Goal: Complete application form

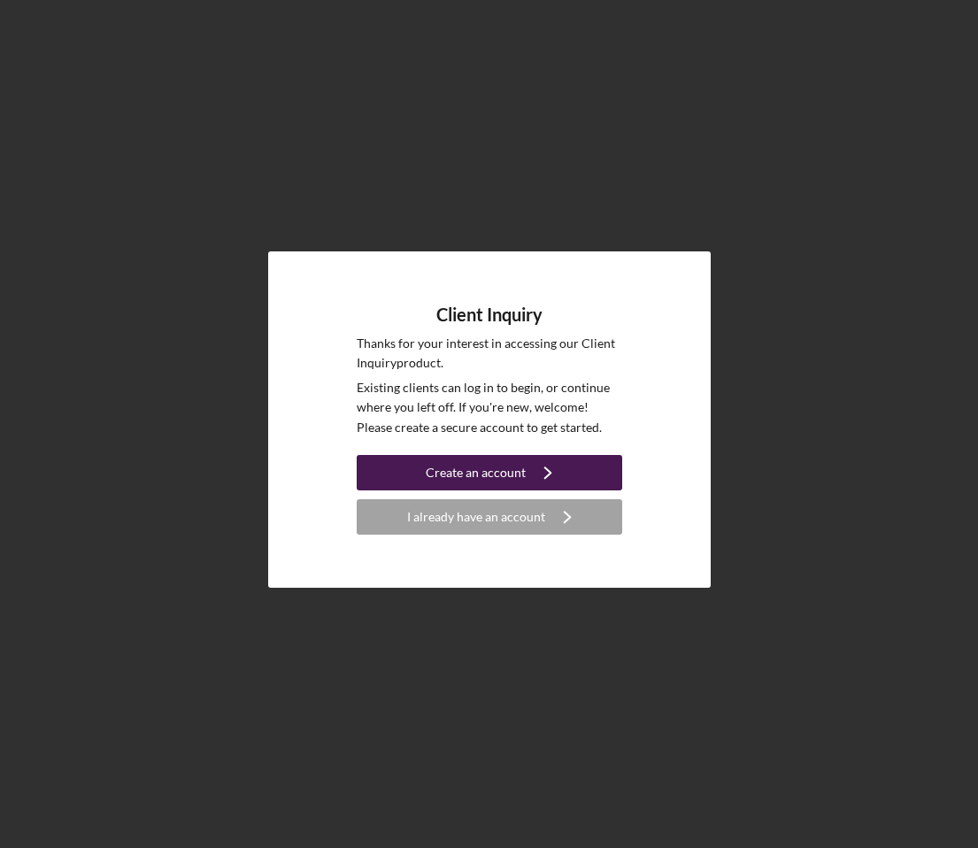
click at [490, 467] on div "Create an account" at bounding box center [476, 472] width 100 height 35
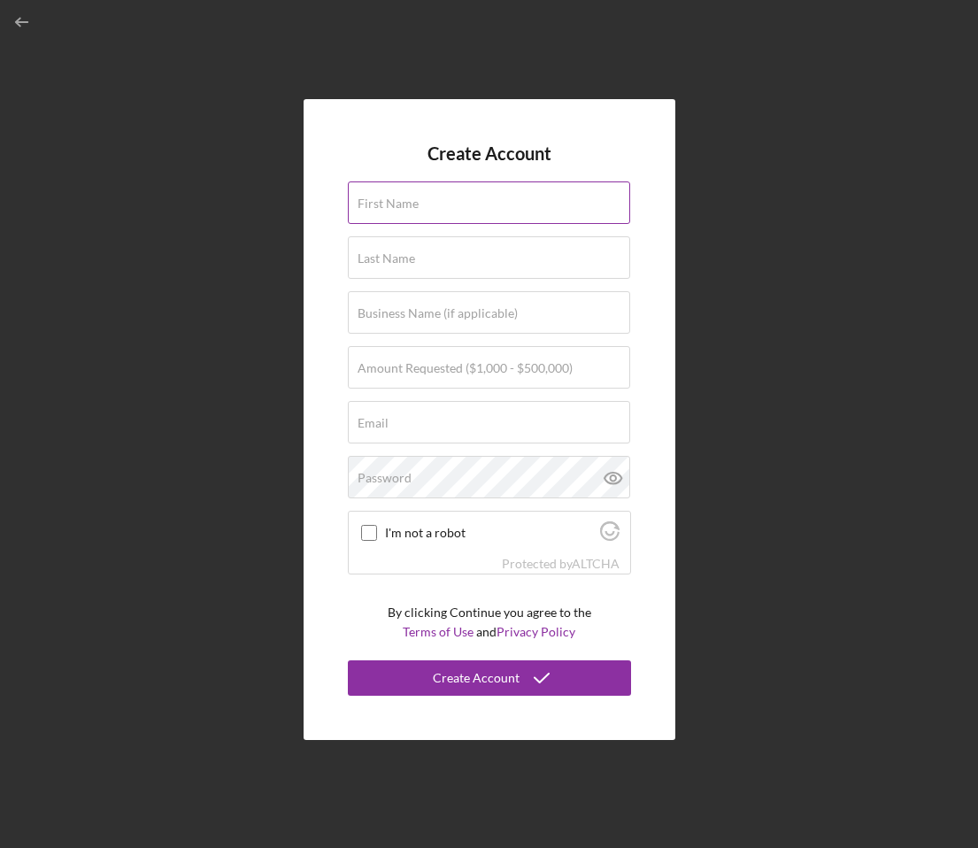
click at [450, 201] on div "First Name" at bounding box center [489, 203] width 283 height 44
click at [23, 22] on line "button" at bounding box center [23, 22] width 12 height 0
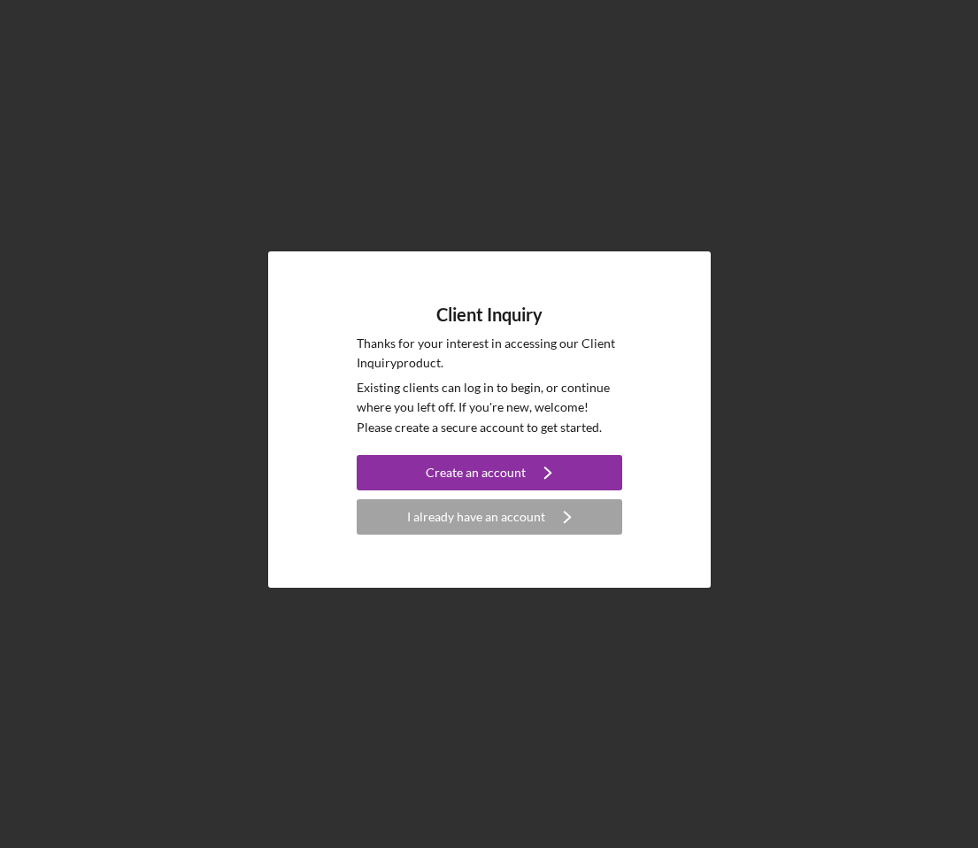
click at [684, 127] on div "Client Inquiry Thanks for your interest in accessing our Client Inquiry product…" at bounding box center [489, 419] width 960 height 839
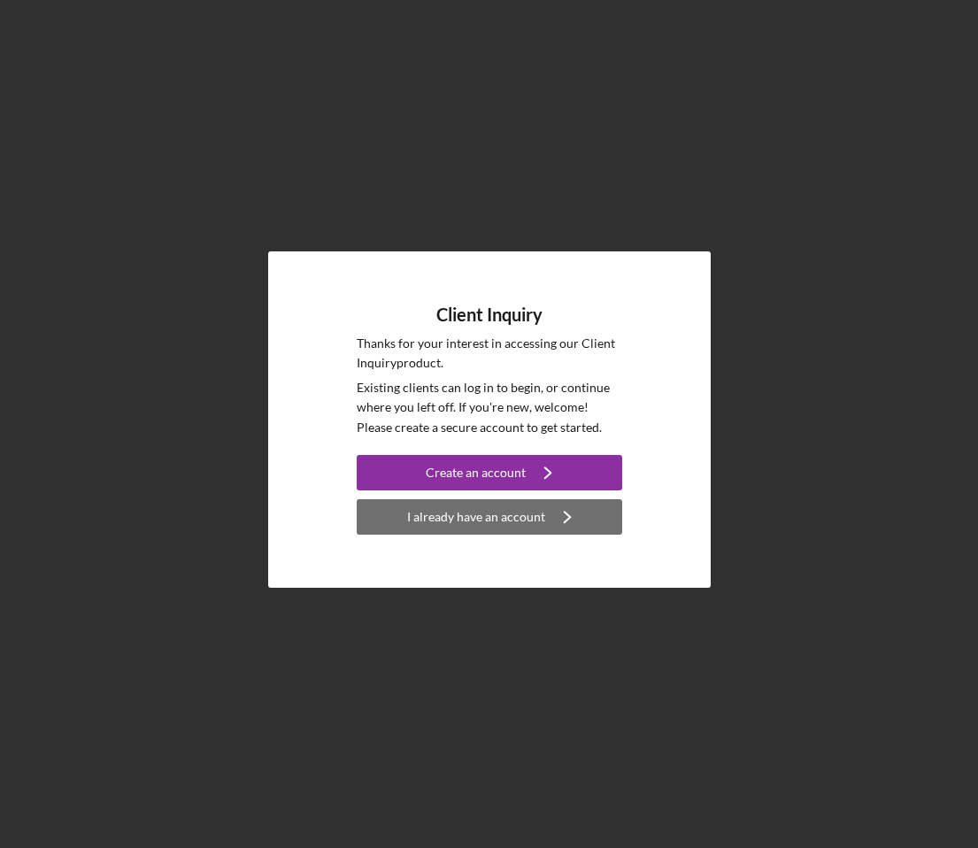
click at [490, 523] on div "I already have an account" at bounding box center [476, 516] width 138 height 35
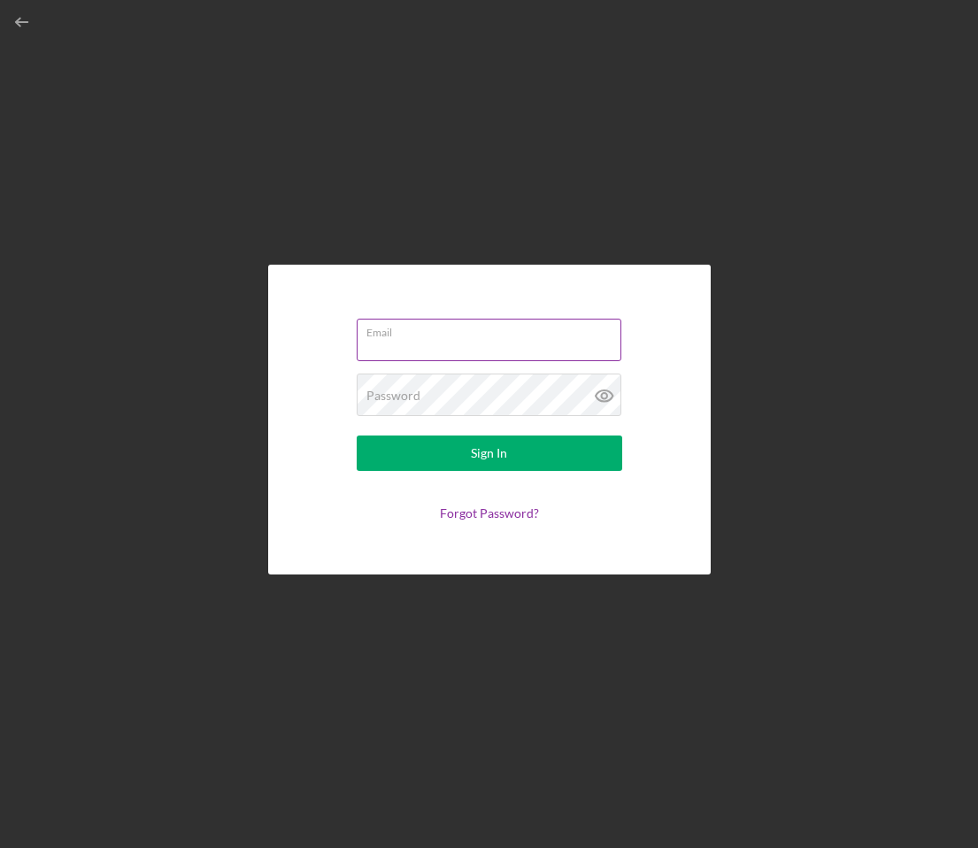
click at [407, 345] on input "Email" at bounding box center [489, 340] width 265 height 42
type input "[EMAIL_ADDRESS][DOMAIN_NAME]"
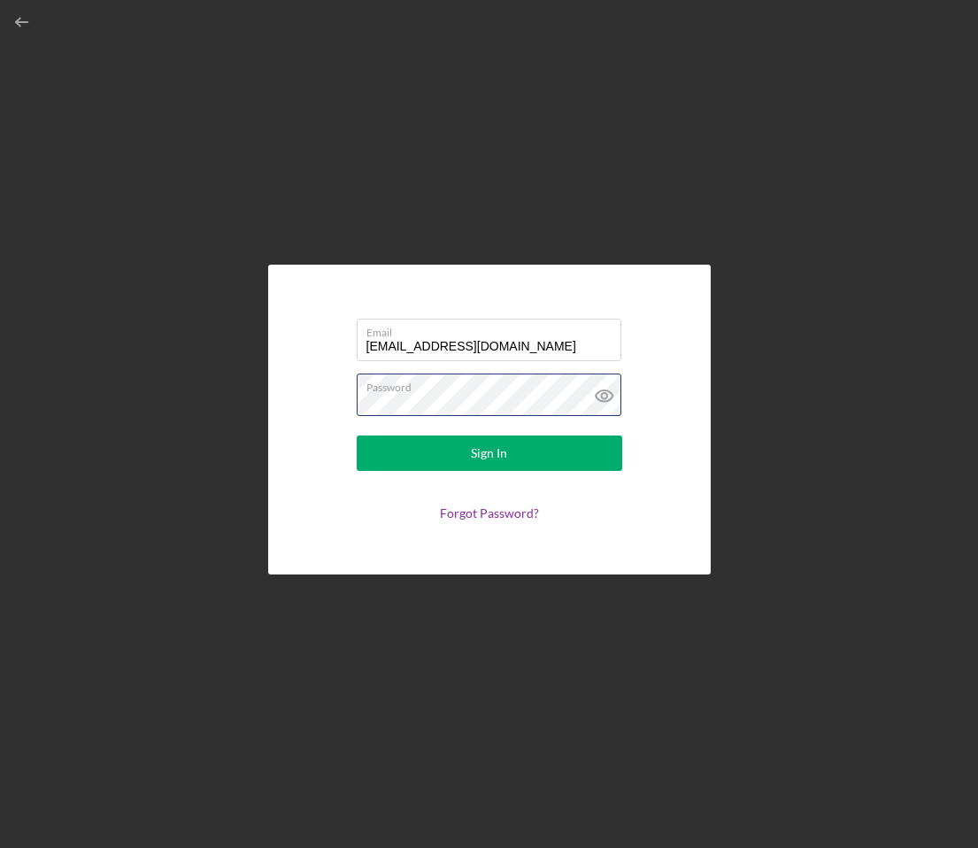
click at [357, 435] on button "Sign In" at bounding box center [489, 452] width 265 height 35
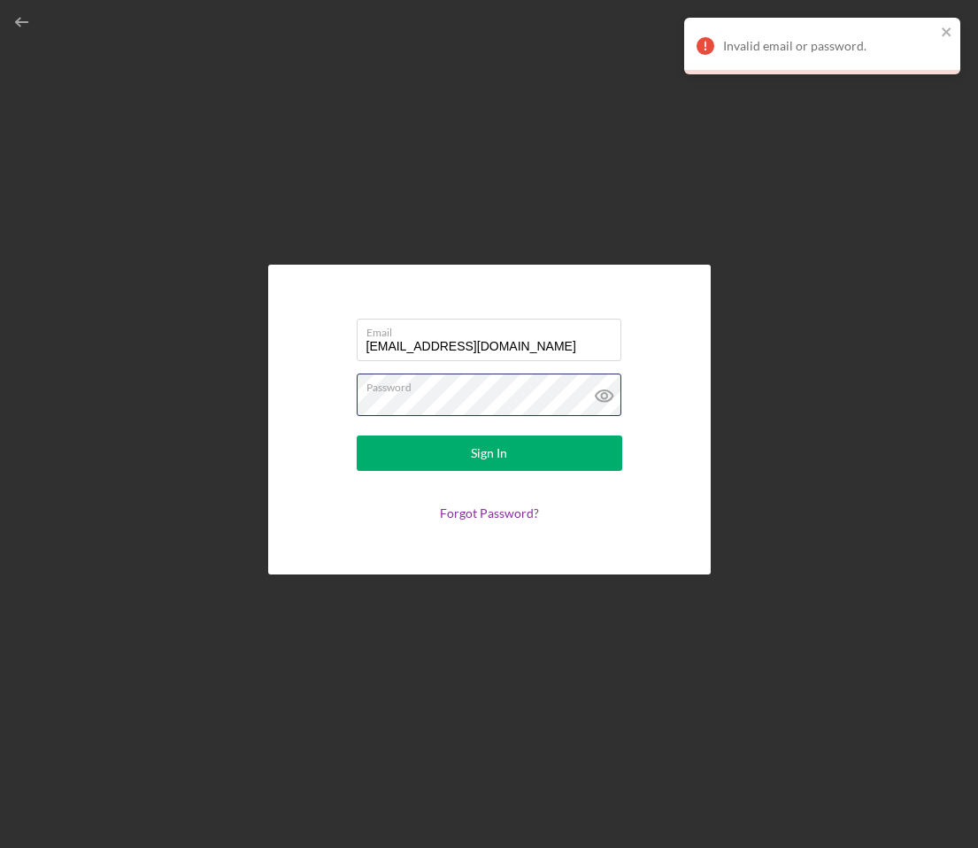
click at [357, 435] on button "Sign In" at bounding box center [489, 452] width 265 height 35
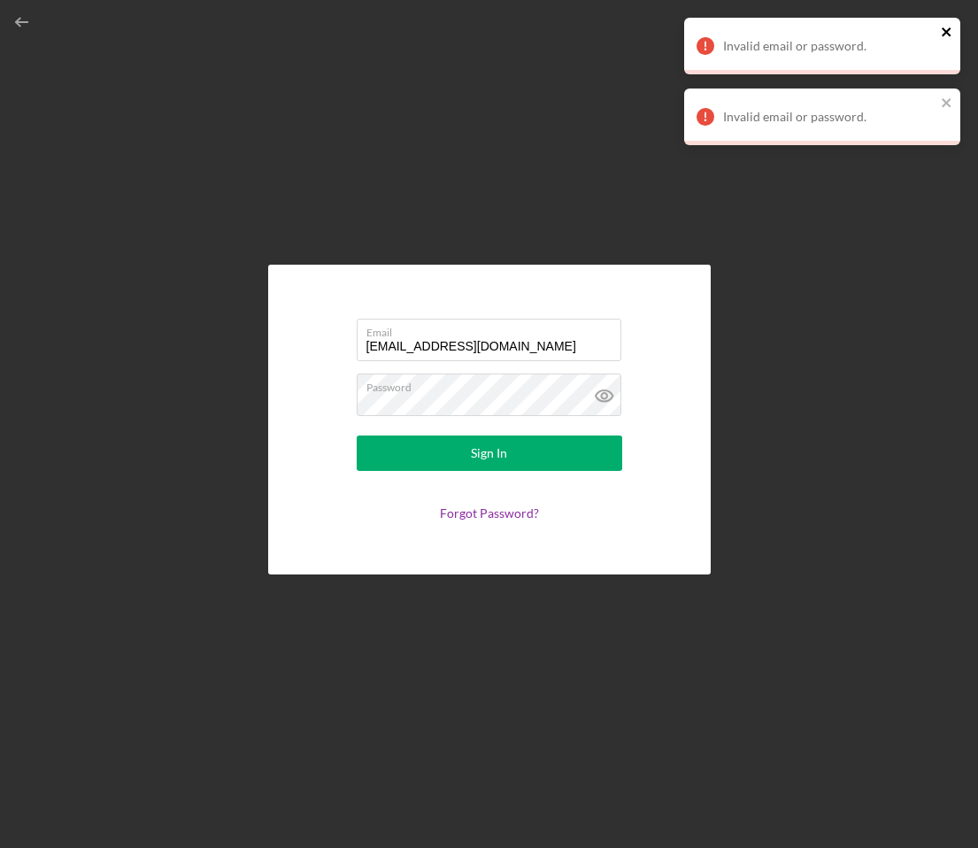
click at [945, 33] on icon "close" at bounding box center [945, 31] width 9 height 9
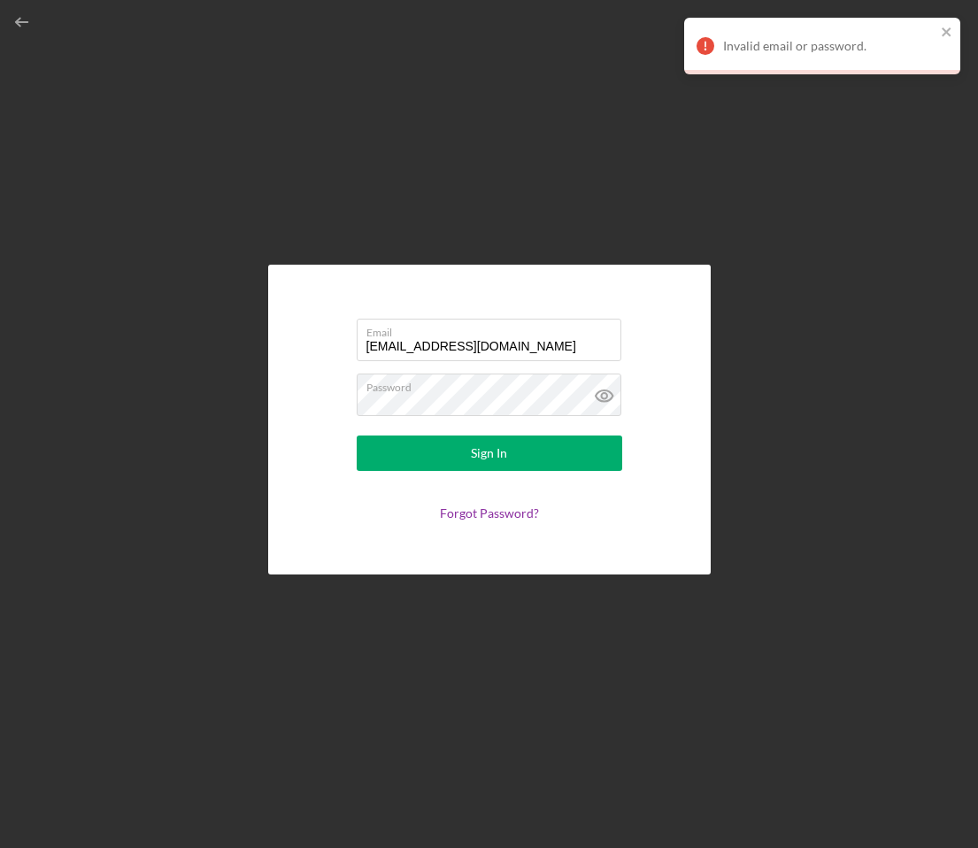
click at [949, 103] on div "Email [EMAIL_ADDRESS][DOMAIN_NAME] Password Sign In Forgot Password? Invalid em…" at bounding box center [489, 424] width 978 height 848
click at [945, 28] on icon "close" at bounding box center [947, 32] width 12 height 14
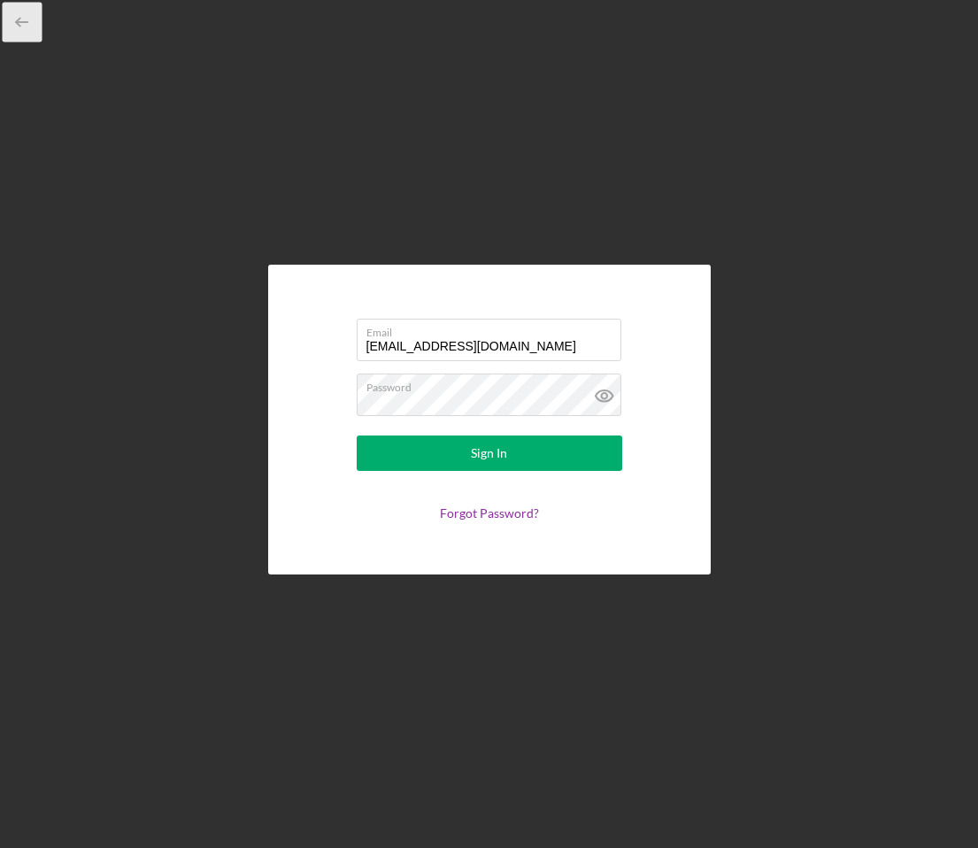
click at [27, 22] on icon "button" at bounding box center [23, 23] width 40 height 40
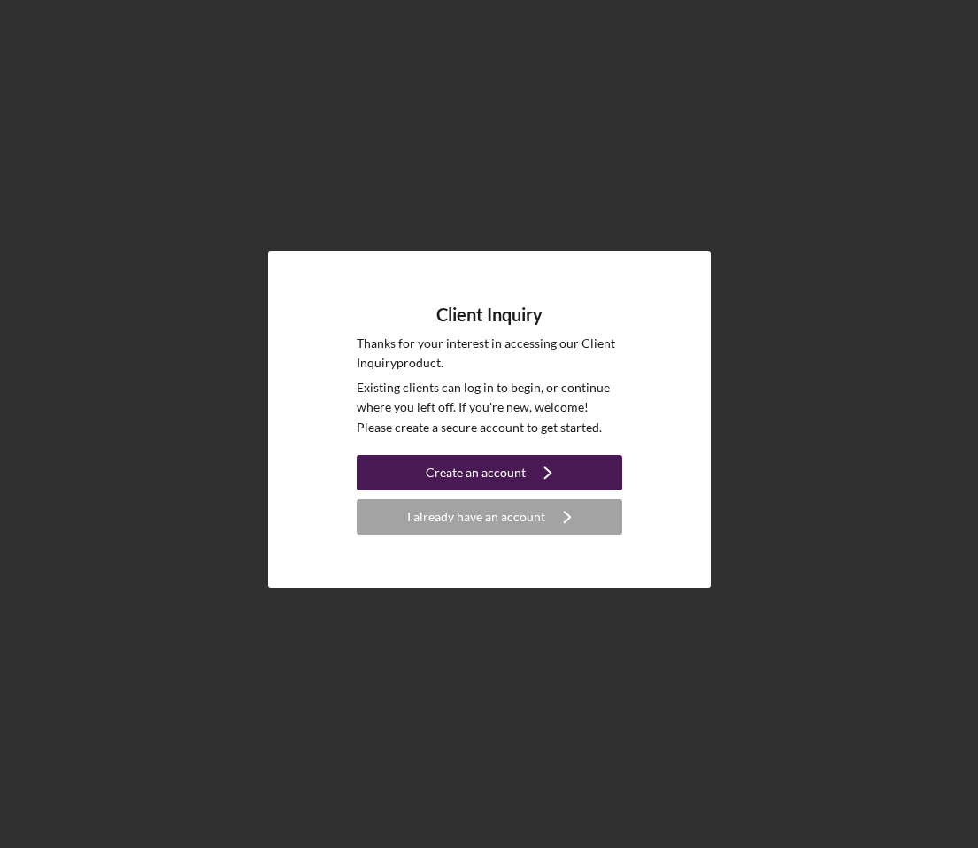
click at [476, 472] on div "Create an account" at bounding box center [476, 472] width 100 height 35
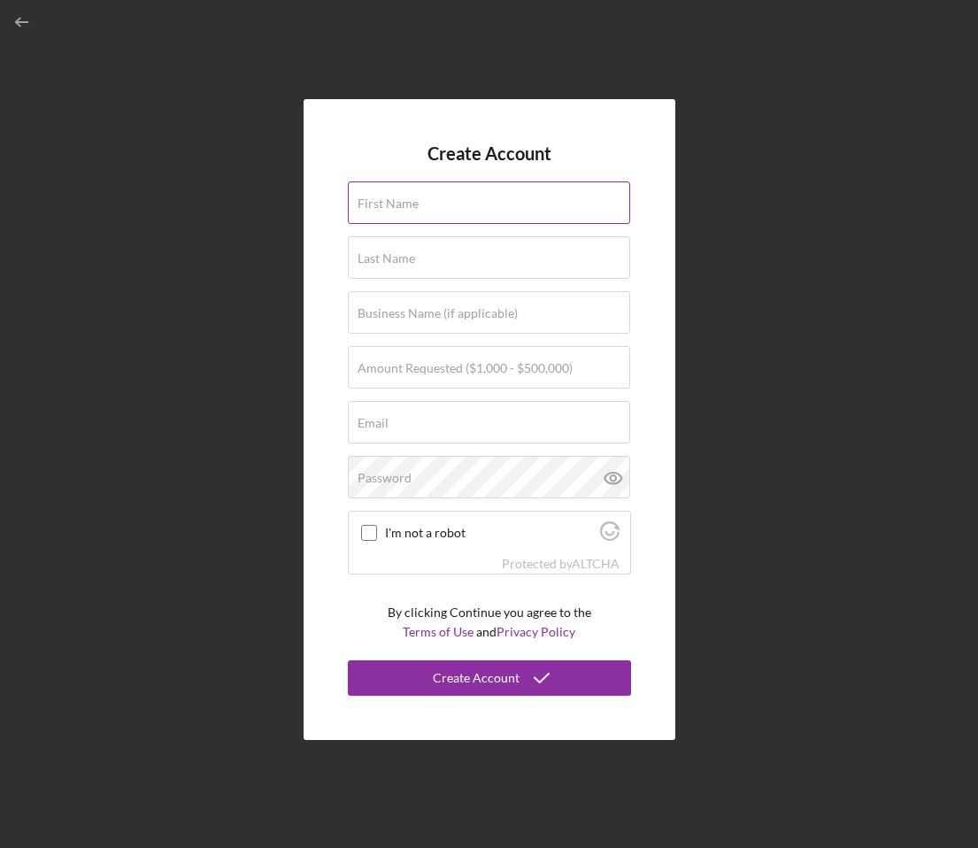
click at [441, 202] on div "First Name" at bounding box center [489, 203] width 283 height 44
type input "[GEOGRAPHIC_DATA]"
type input "Sulainis"
type input "Vilas"
type input "[EMAIL_ADDRESS][DOMAIN_NAME]"
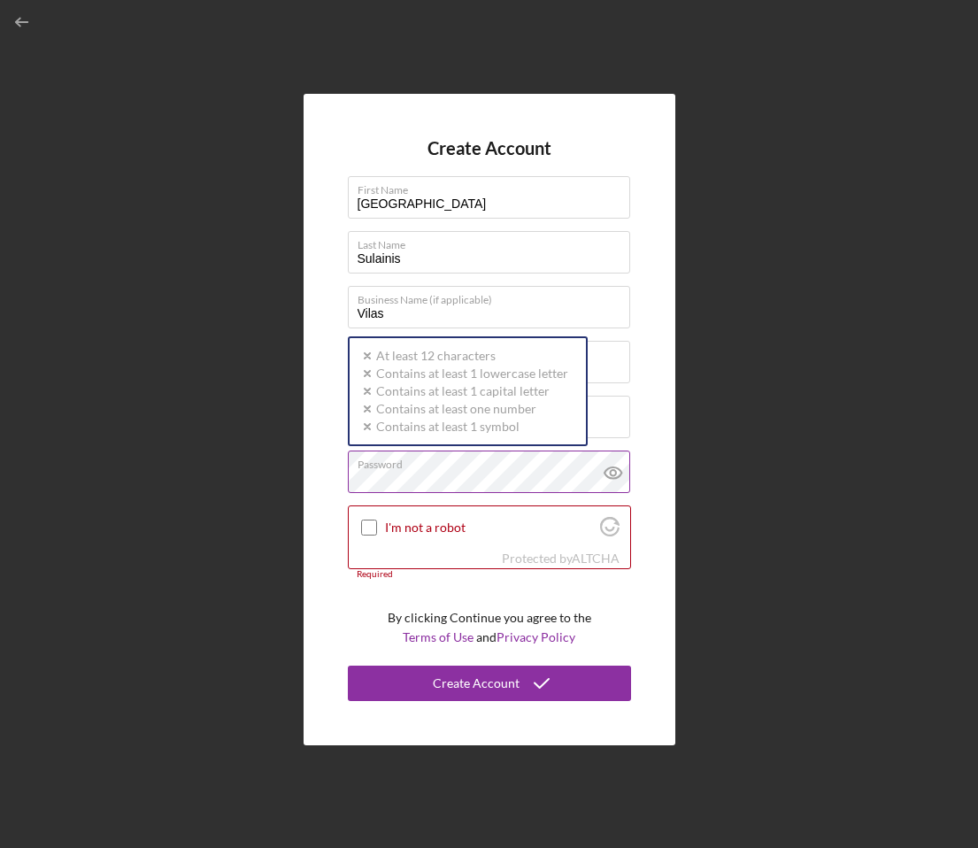
click at [442, 470] on div "Password Icon/icon-validation-no At least 12 characters Icon/icon-validation-no…" at bounding box center [489, 472] width 283 height 44
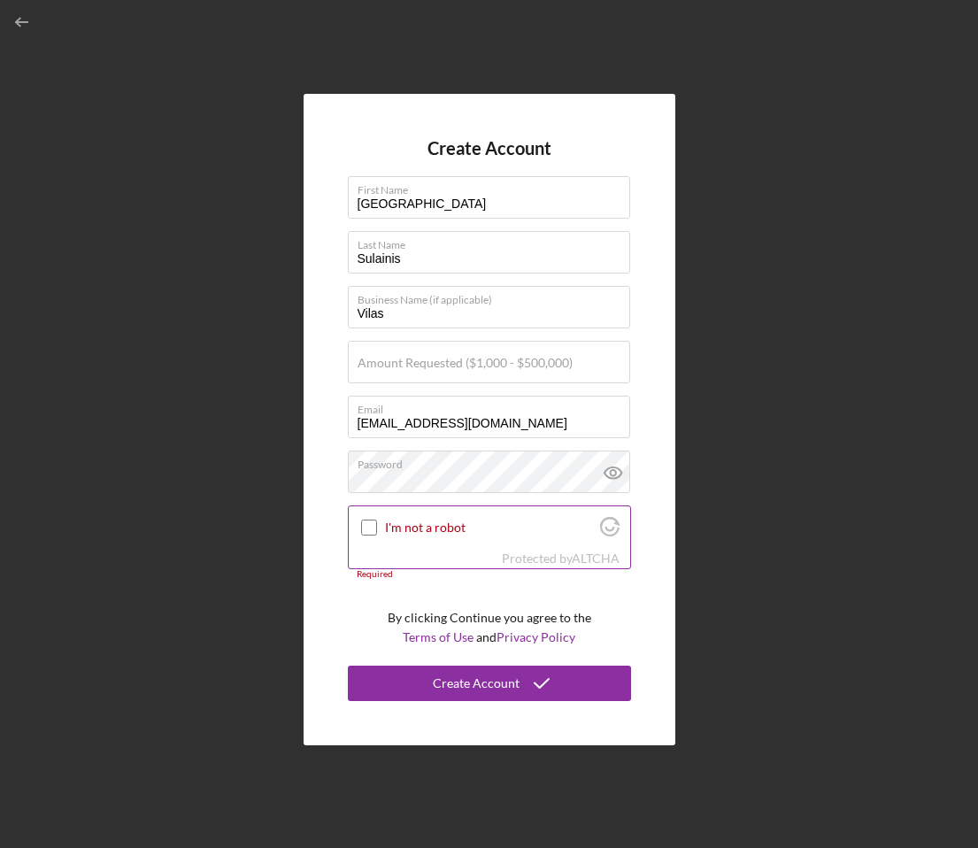
click at [364, 526] on input "I'm not a robot" at bounding box center [369, 527] width 16 height 16
checkbox input "true"
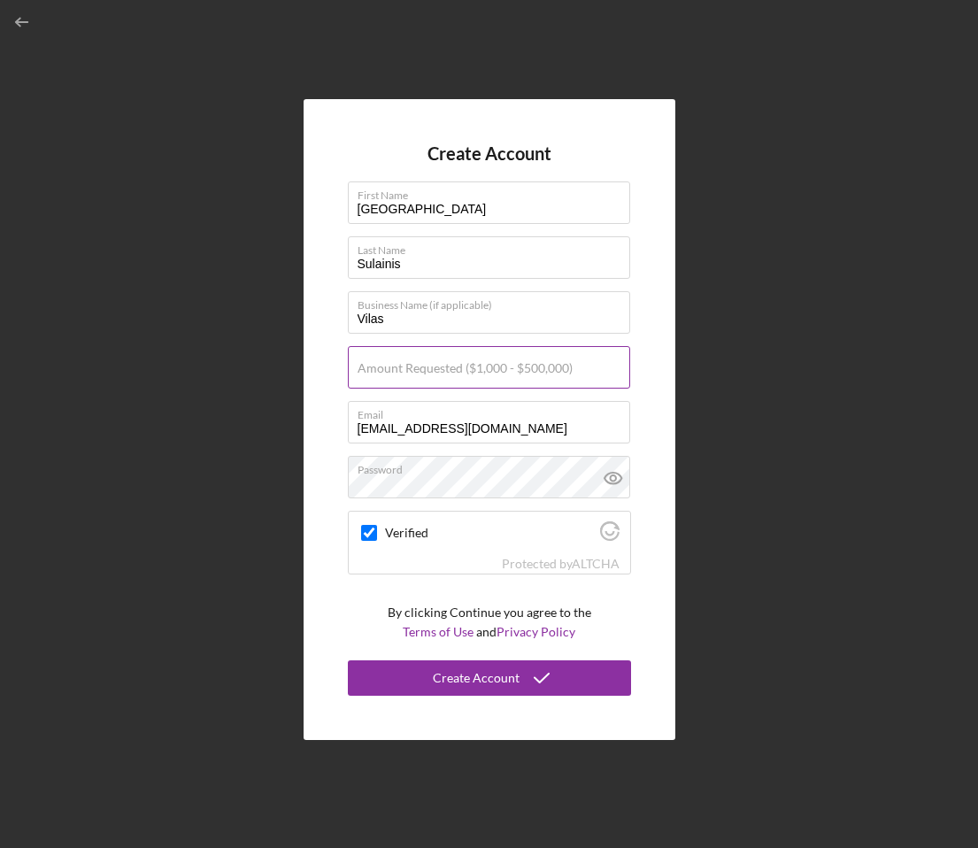
click at [388, 375] on label "Amount Requested ($1,000 - $500,000)" at bounding box center [464, 368] width 215 height 14
click at [388, 375] on input "Amount Requested ($1,000 - $500,000)" at bounding box center [489, 367] width 282 height 42
click at [364, 374] on input "$50,000" at bounding box center [489, 367] width 282 height 42
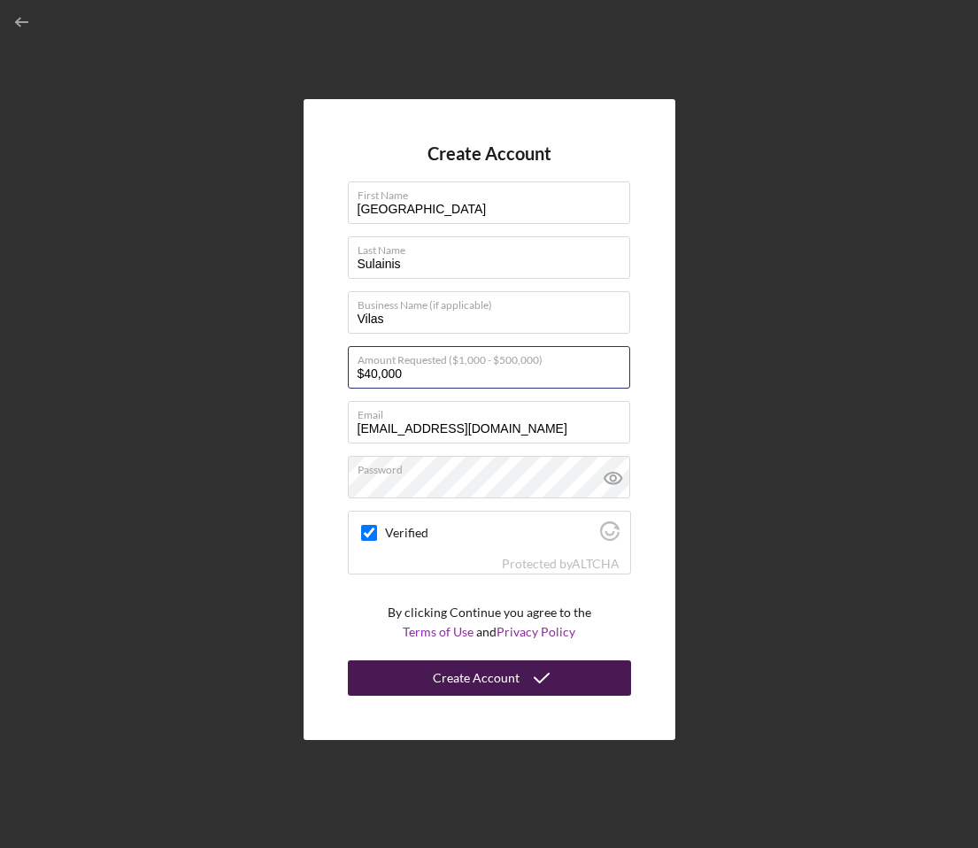
type input "$40,000"
click at [478, 682] on div "Create Account" at bounding box center [476, 677] width 87 height 35
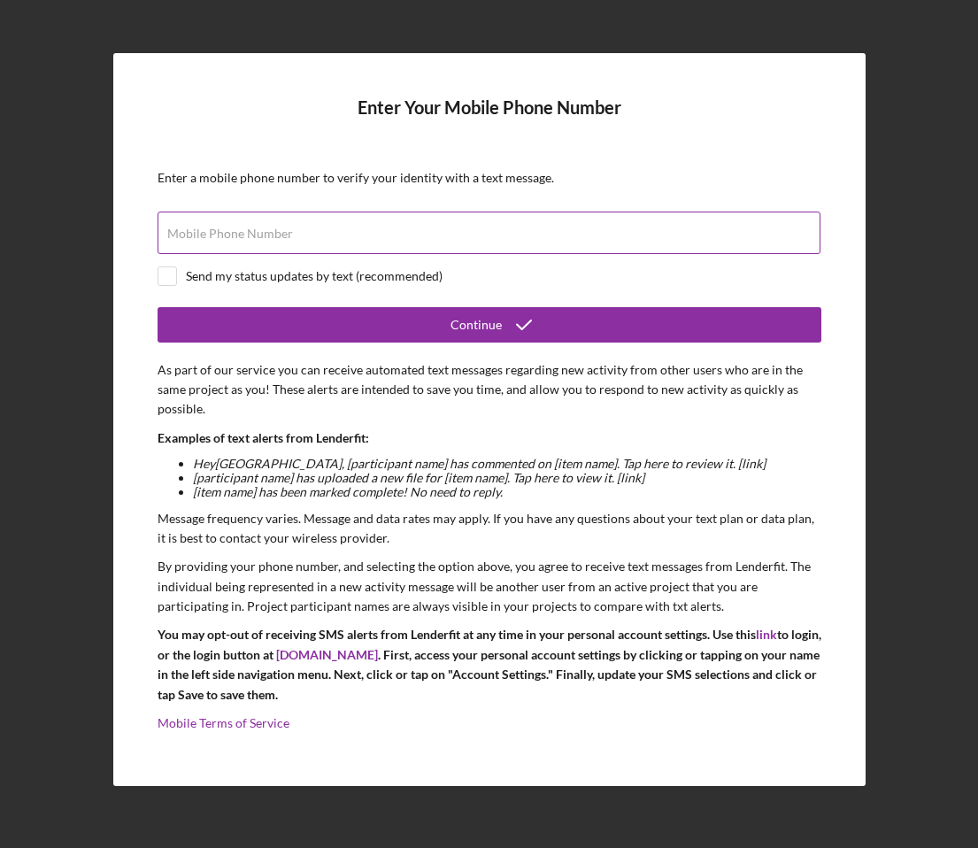
click at [627, 236] on input "Mobile Phone Number" at bounding box center [489, 232] width 663 height 42
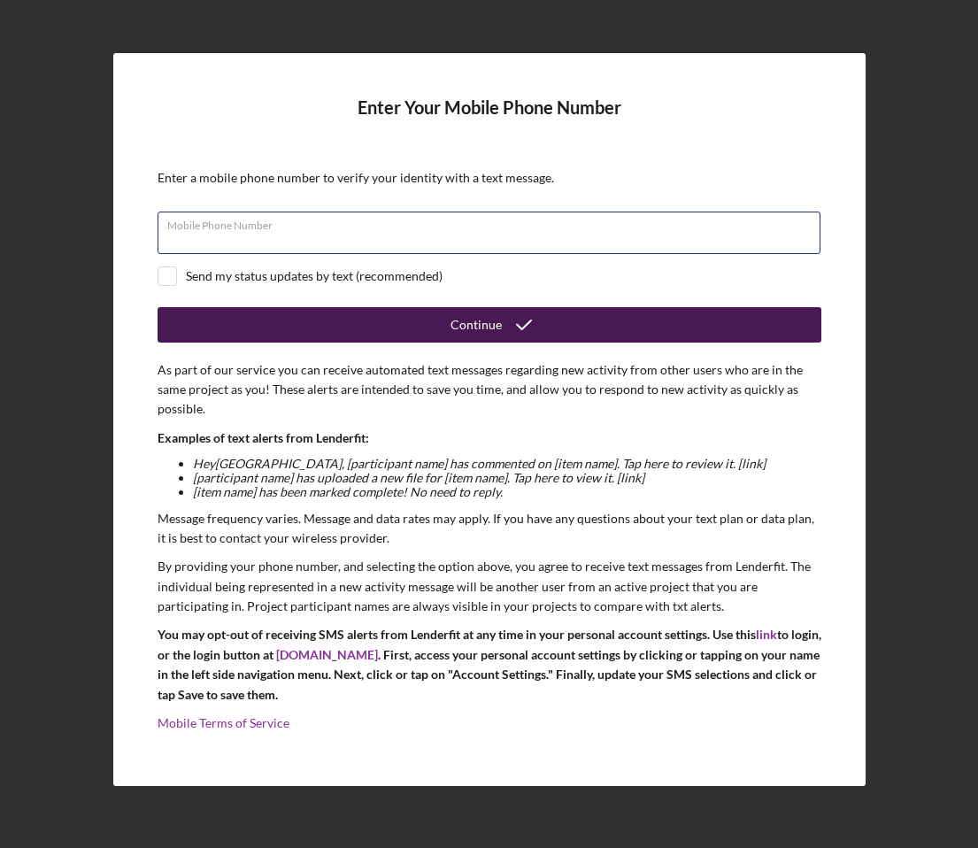
type input "[PHONE_NUMBER]"
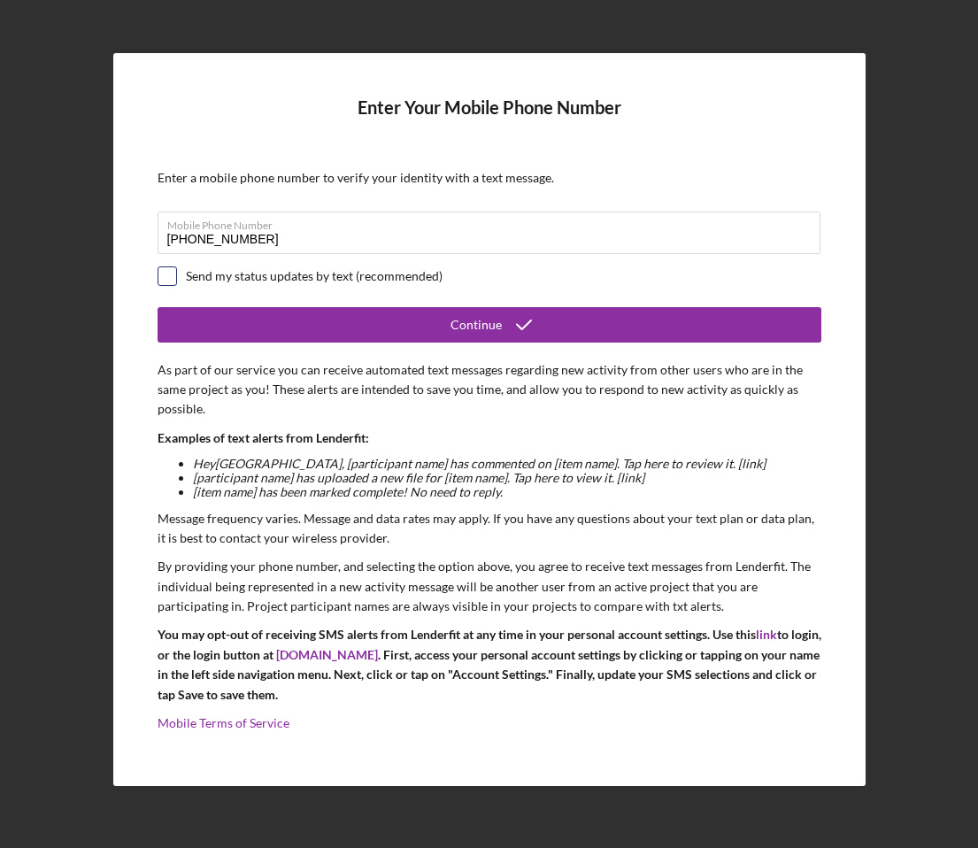
click at [174, 273] on input "checkbox" at bounding box center [167, 276] width 18 height 18
checkbox input "true"
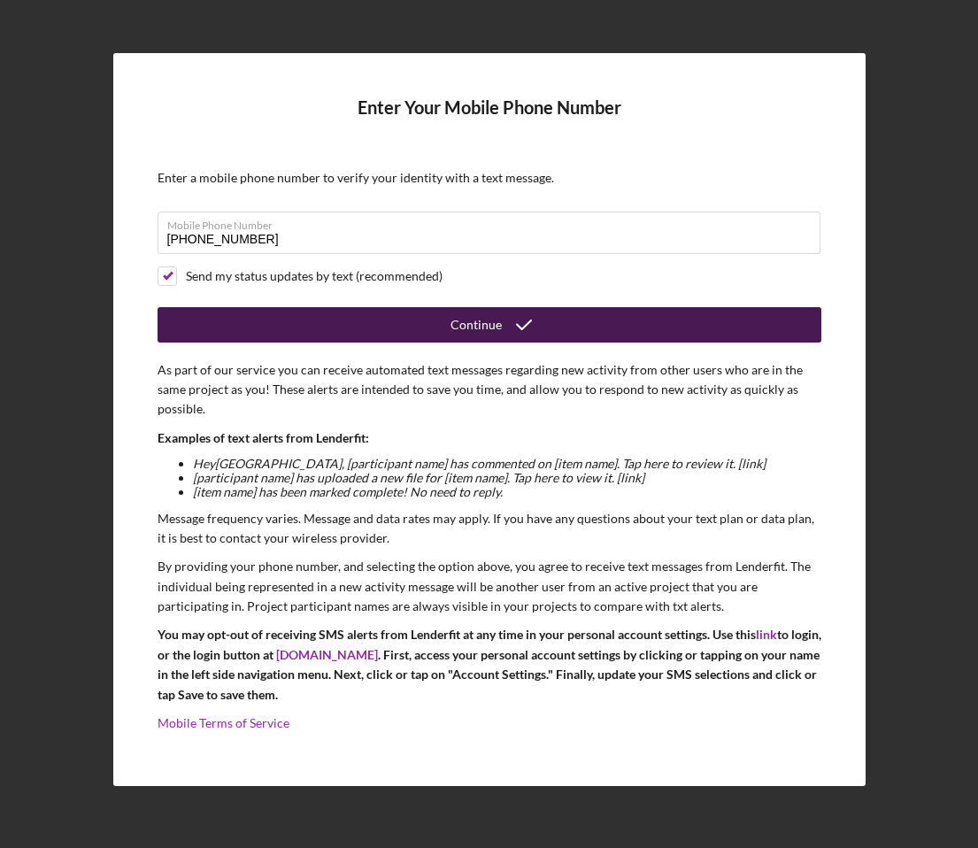
click at [543, 331] on button "Continue" at bounding box center [490, 324] width 664 height 35
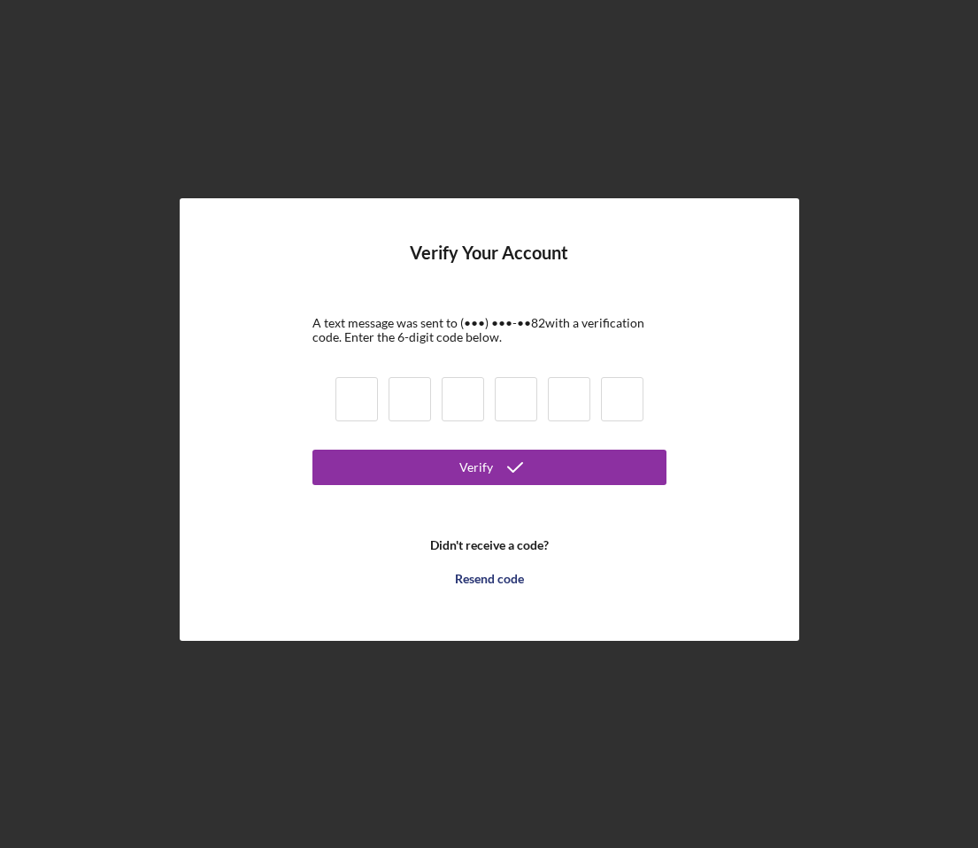
click at [361, 398] on input at bounding box center [356, 399] width 42 height 44
type input "4"
type input "6"
type input "7"
type input "6"
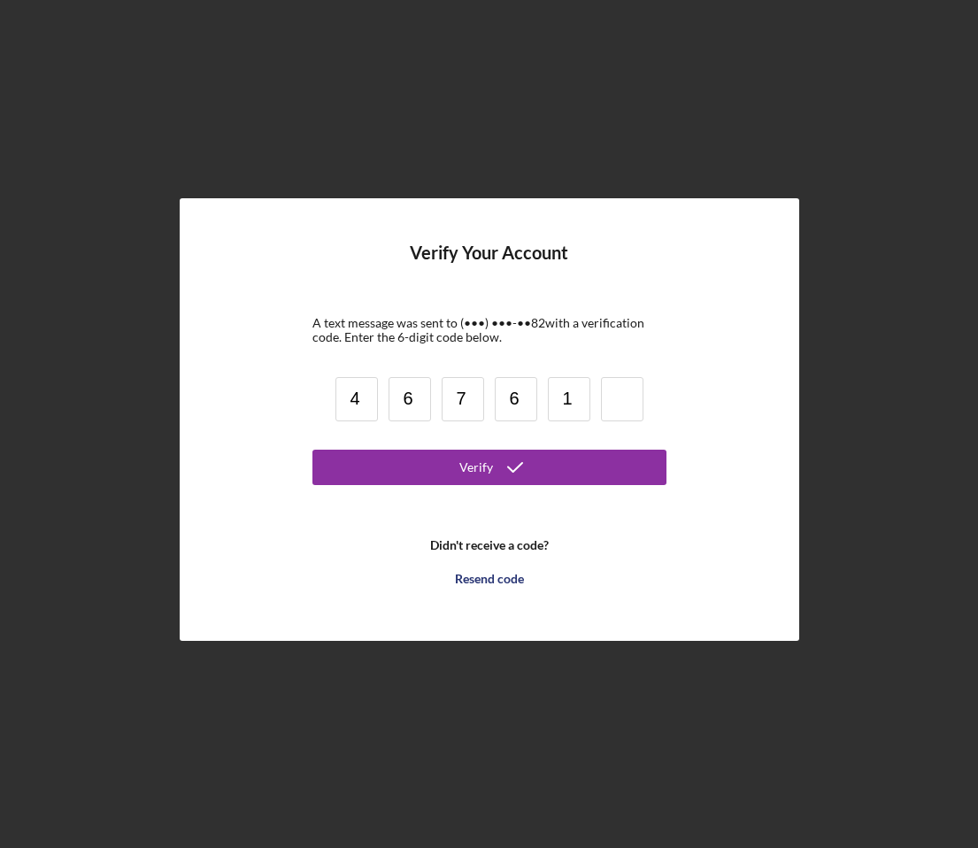
type input "1"
type input "5"
click at [306, 470] on div "Verify Your Account A text message was sent to (•••) •••-•• 82 with a verificat…" at bounding box center [489, 419] width 619 height 442
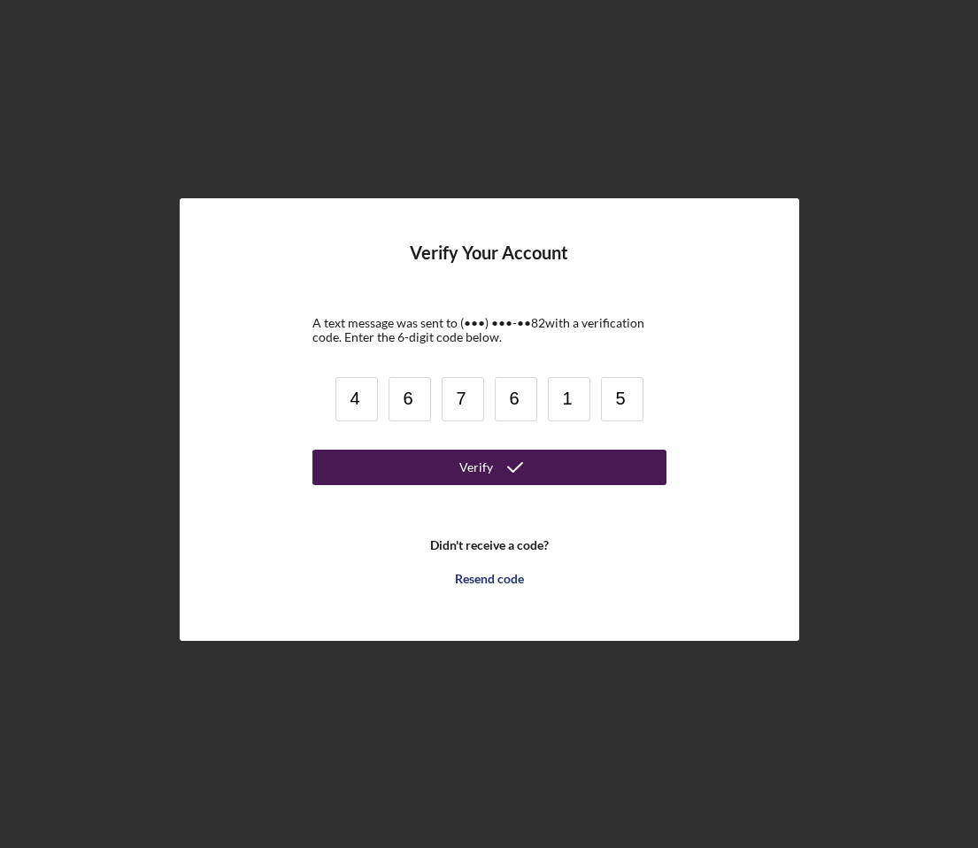
click at [374, 465] on button "Verify" at bounding box center [489, 467] width 354 height 35
